Goal: Information Seeking & Learning: Learn about a topic

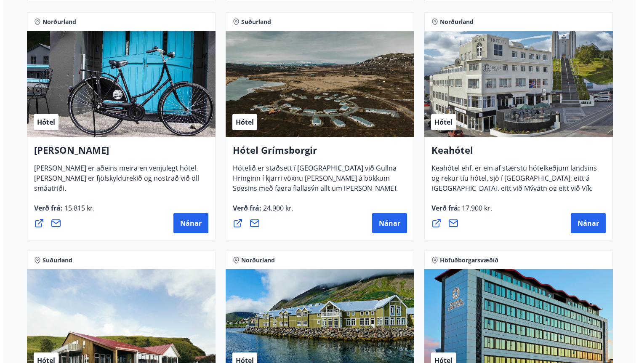
scroll to position [387, 0]
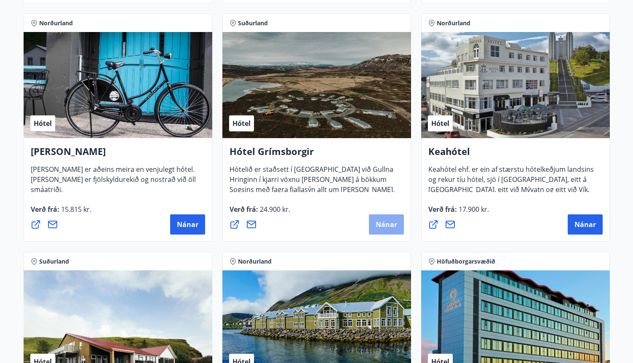
click at [386, 227] on span "Nánar" at bounding box center [386, 224] width 21 height 9
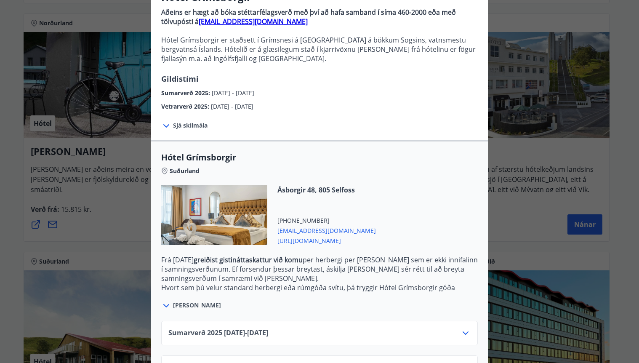
scroll to position [117, 0]
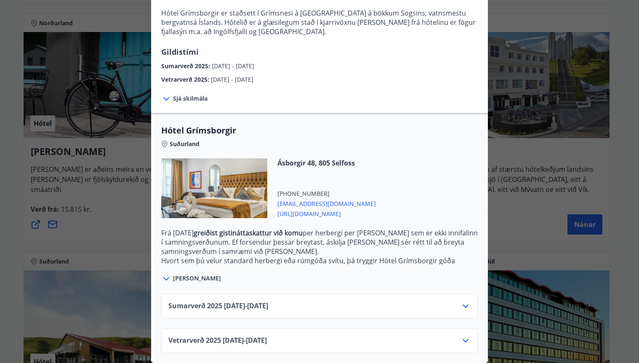
click at [462, 336] on icon at bounding box center [466, 341] width 10 height 10
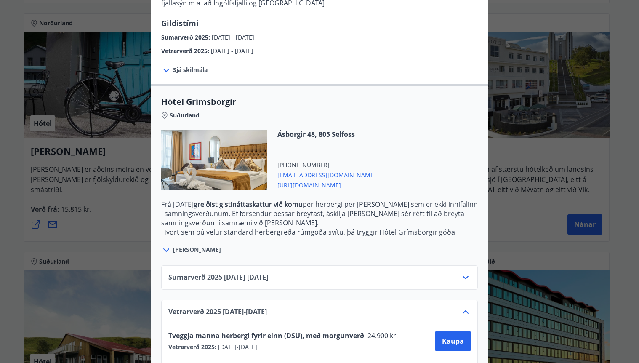
scroll to position [186, 0]
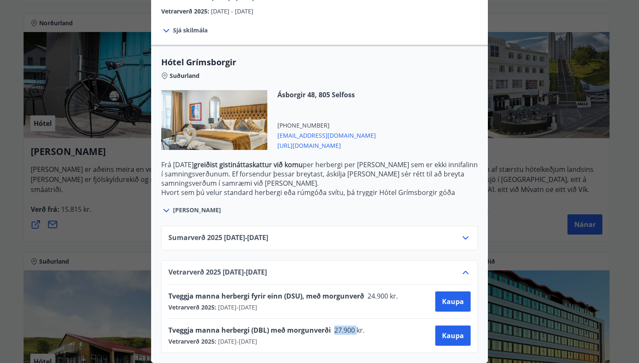
drag, startPoint x: 333, startPoint y: 327, endPoint x: 354, endPoint y: 327, distance: 21.1
click at [354, 327] on span "27.900 kr." at bounding box center [349, 330] width 36 height 9
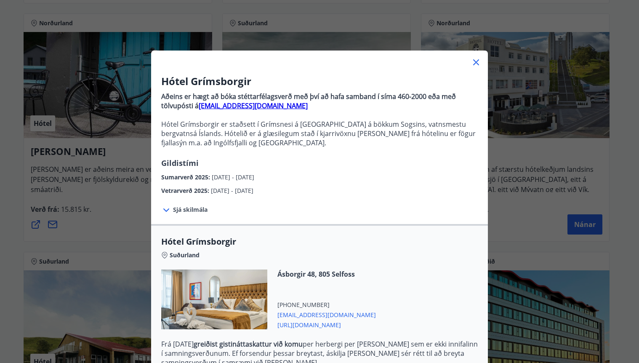
click at [520, 224] on div "Hótel Grímsborgir Aðeins er hægt að bóka stéttarfélagsverð með því að hafa samb…" at bounding box center [319, 181] width 639 height 363
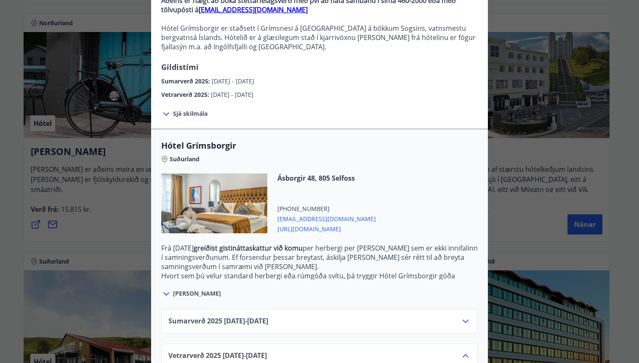
scroll to position [186, 0]
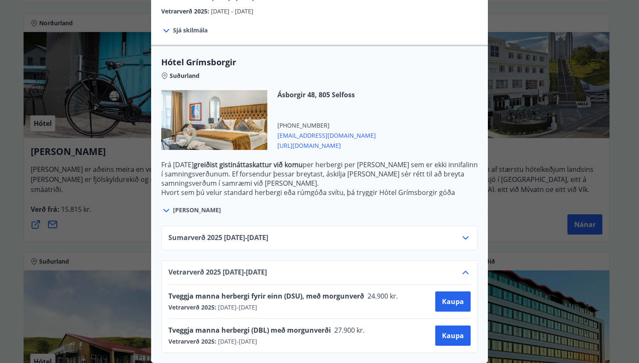
click at [465, 233] on icon at bounding box center [466, 238] width 10 height 10
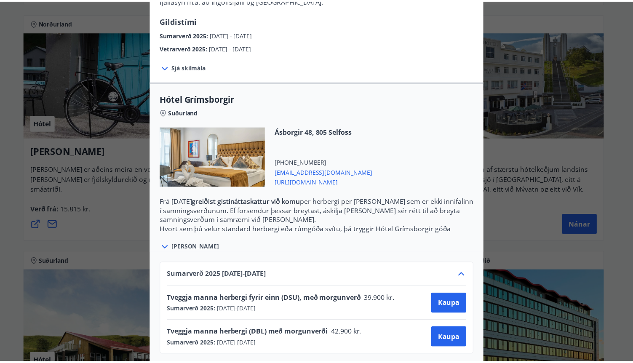
scroll to position [59, 0]
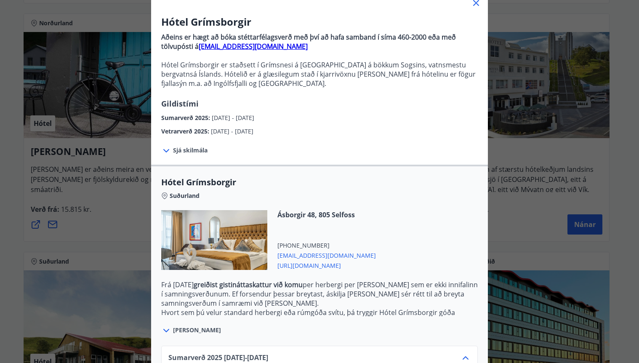
click at [467, 3] on div at bounding box center [319, -1] width 337 height 17
click at [471, 3] on icon at bounding box center [476, 3] width 10 height 10
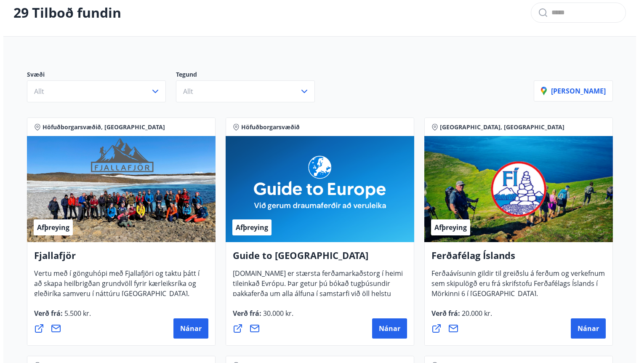
scroll to position [0, 0]
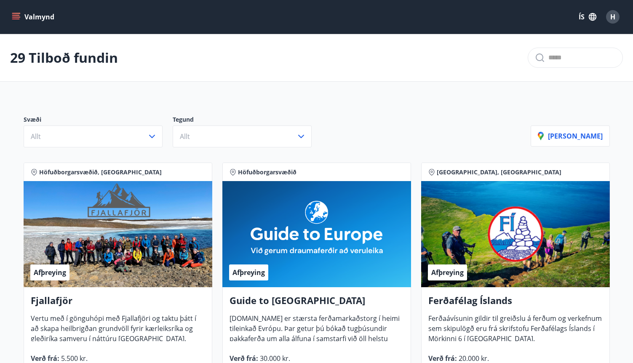
click at [612, 16] on span "H" at bounding box center [612, 16] width 5 height 9
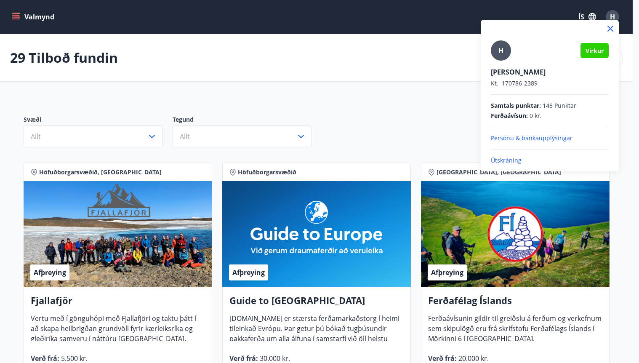
click at [502, 164] on p "Útskráning" at bounding box center [550, 160] width 118 height 8
